Goal: Ask a question: Seek information or help from site administrators or community

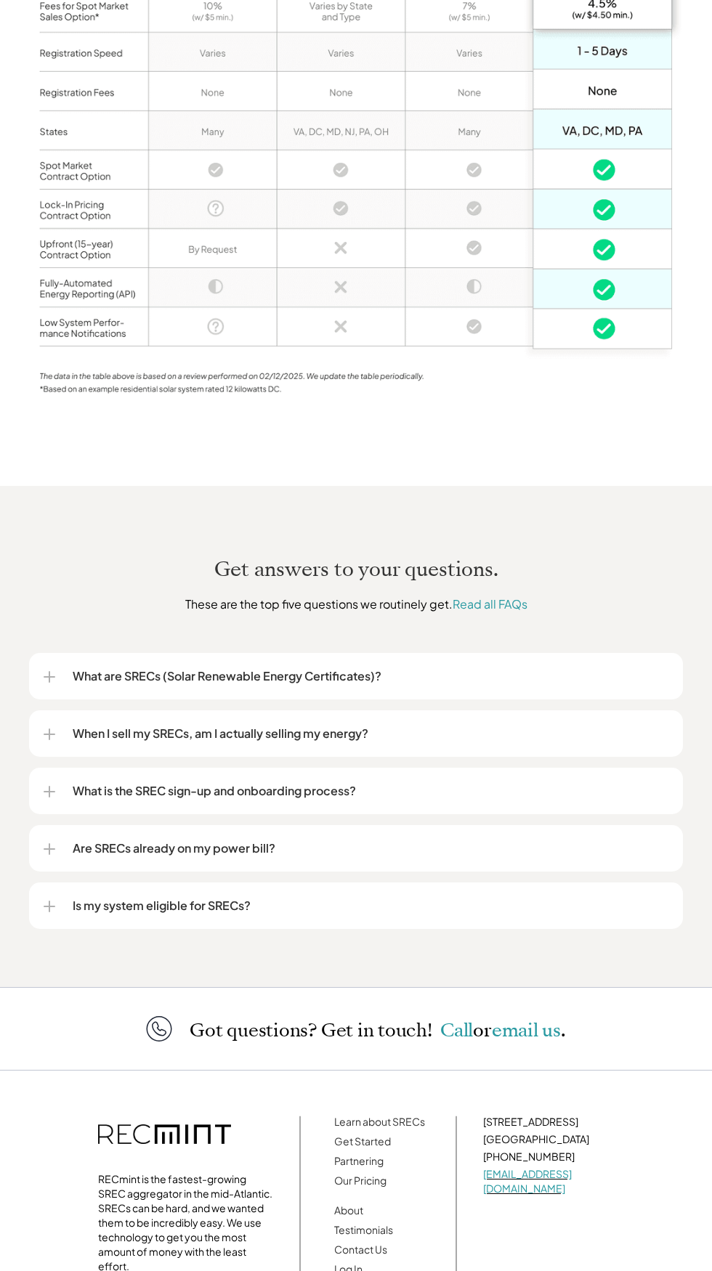
scroll to position [1330, 0]
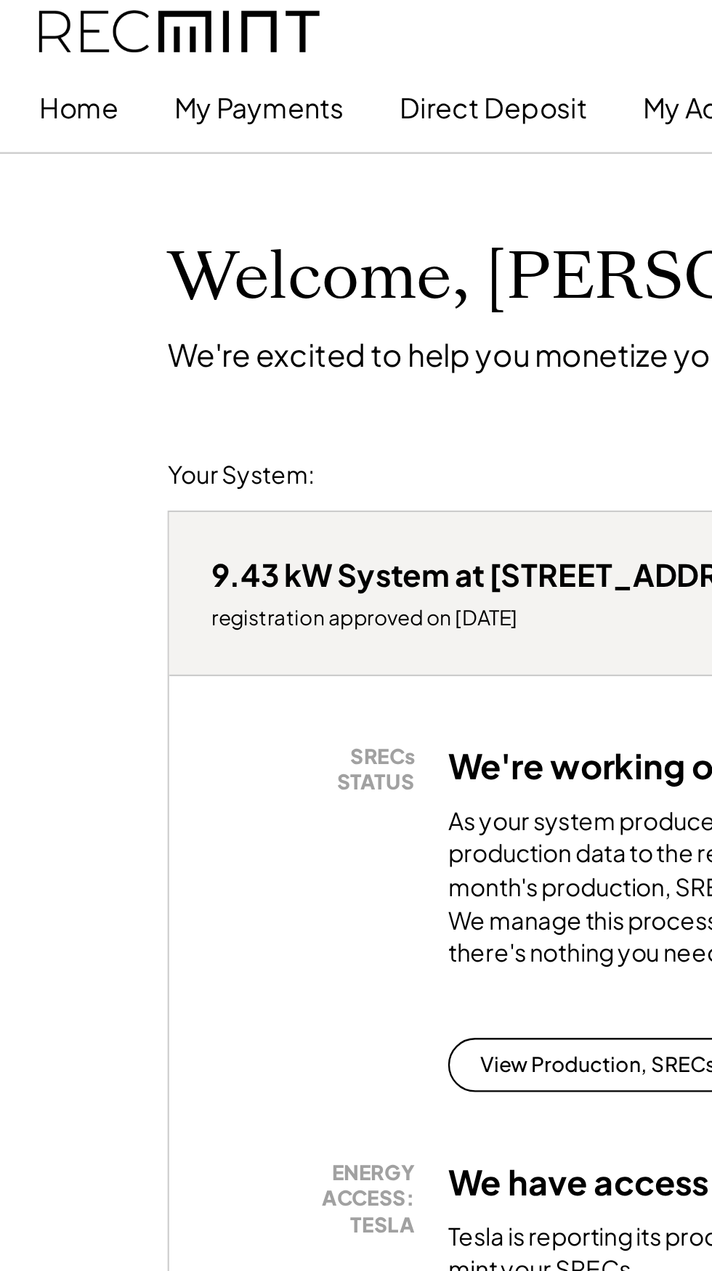
click at [113, 52] on button "My Payments" at bounding box center [112, 46] width 73 height 29
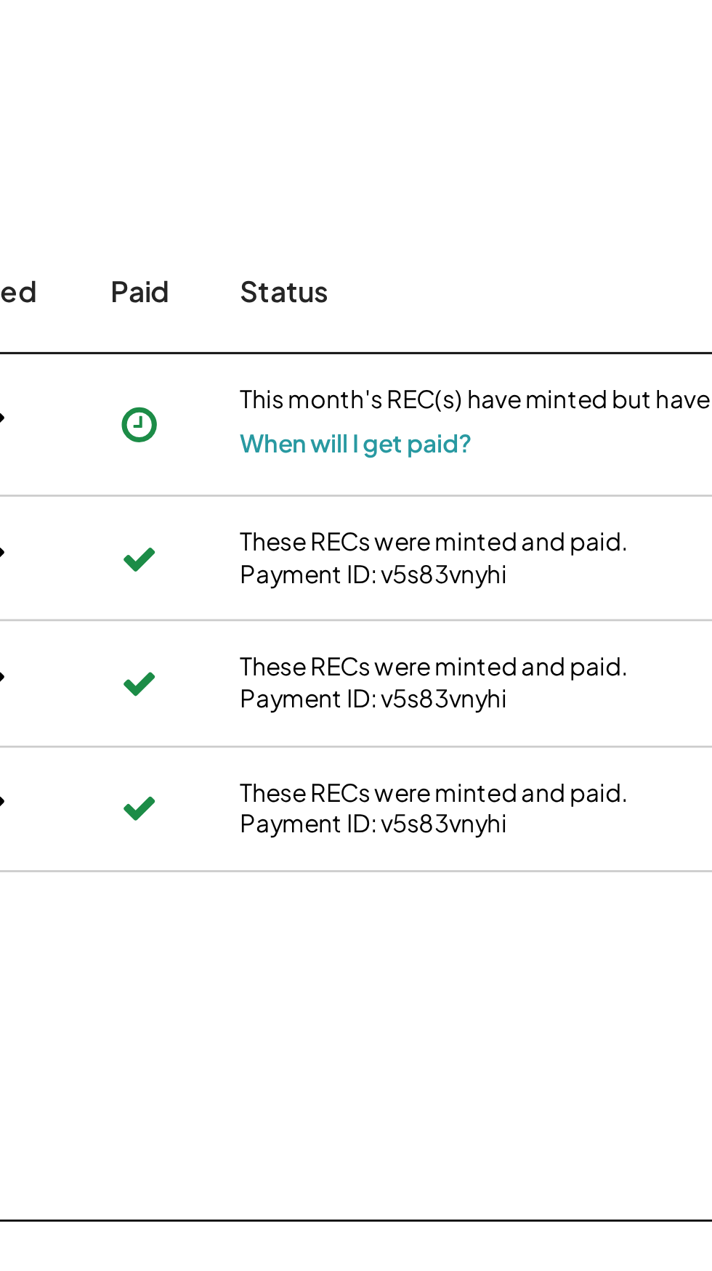
click at [583, 665] on button "When will I get paid?" at bounding box center [558, 664] width 84 height 15
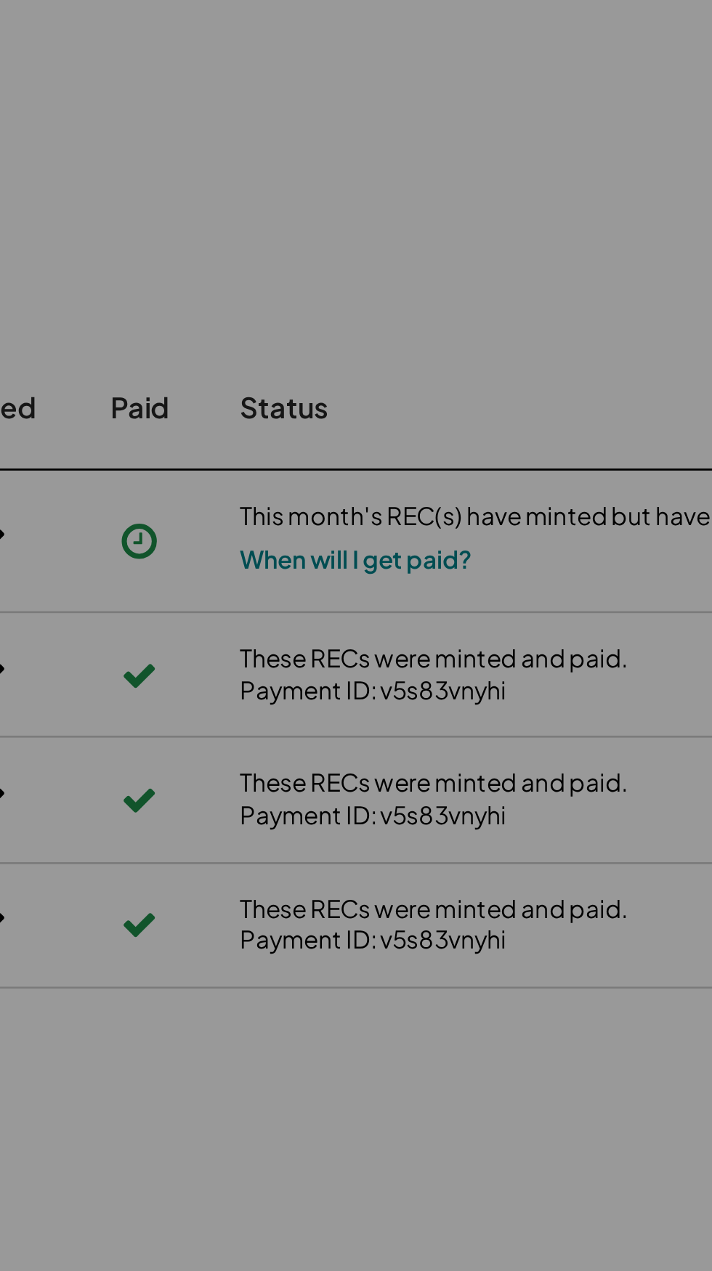
click at [578, 666] on div at bounding box center [356, 635] width 712 height 1271
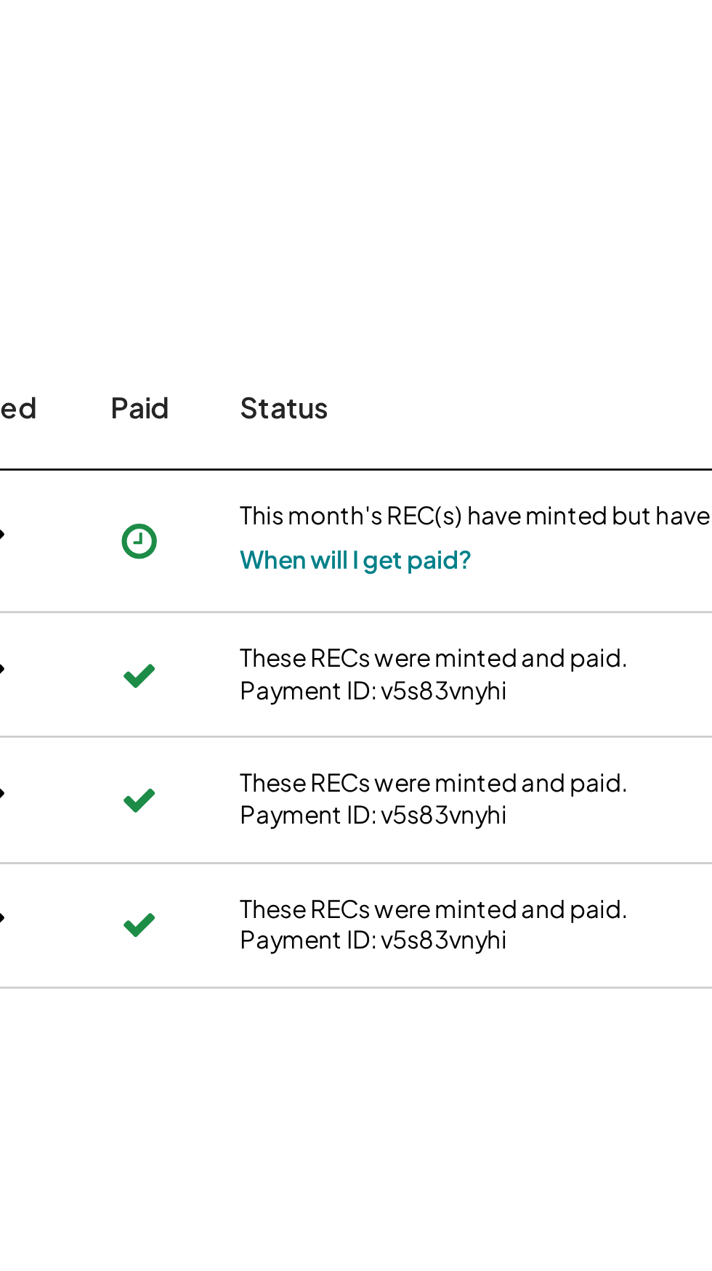
click at [586, 665] on button "When will I get paid?" at bounding box center [558, 664] width 84 height 15
